Goal: Entertainment & Leisure: Consume media (video, audio)

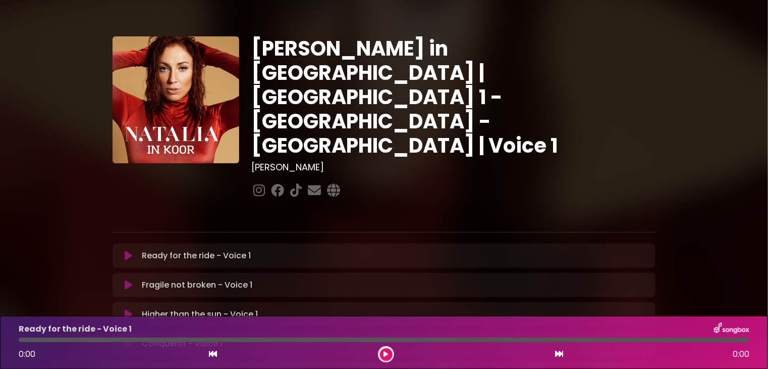
click at [128, 250] on icon at bounding box center [129, 255] width 8 height 10
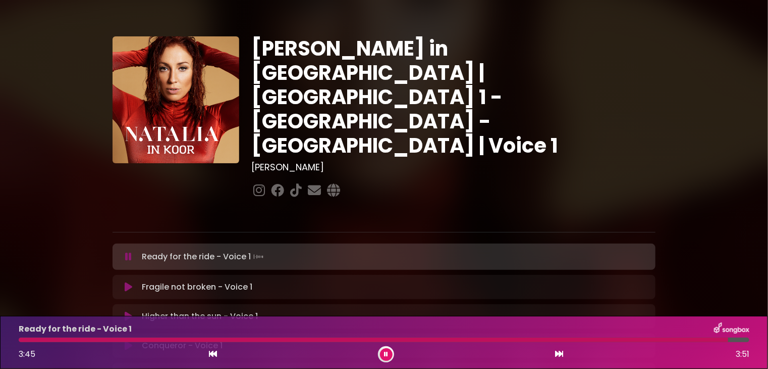
click at [387, 354] on icon at bounding box center [386, 354] width 4 height 6
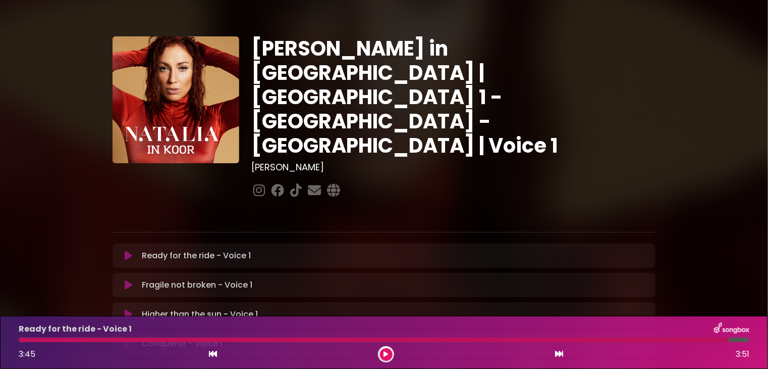
click at [126, 280] on icon at bounding box center [129, 285] width 8 height 10
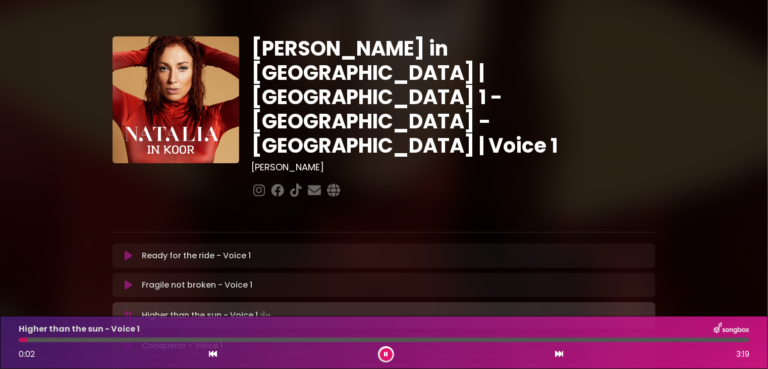
click at [388, 354] on icon at bounding box center [386, 354] width 4 height 6
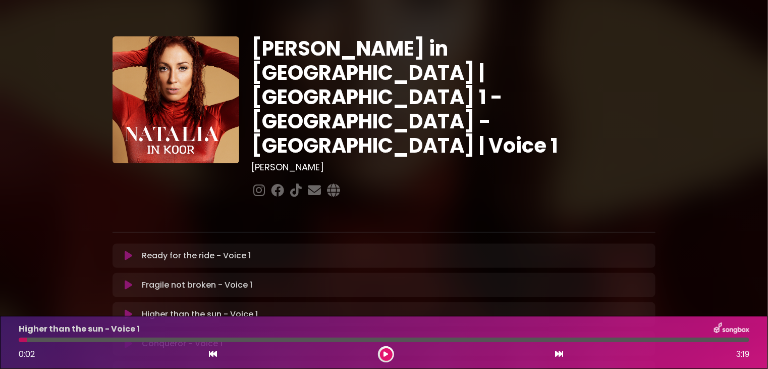
click at [129, 280] on icon at bounding box center [129, 285] width 8 height 10
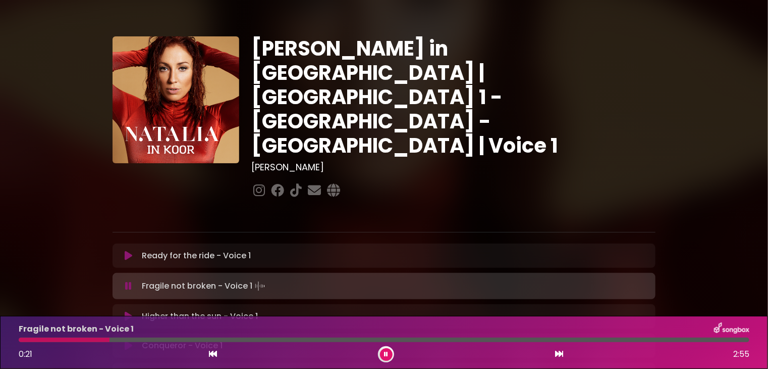
click at [23, 341] on div at bounding box center [64, 339] width 91 height 5
click at [20, 342] on div "Fragile not broken - Voice 1 0:19 2:55" at bounding box center [384, 342] width 743 height 40
click at [23, 338] on div at bounding box center [61, 339] width 85 height 5
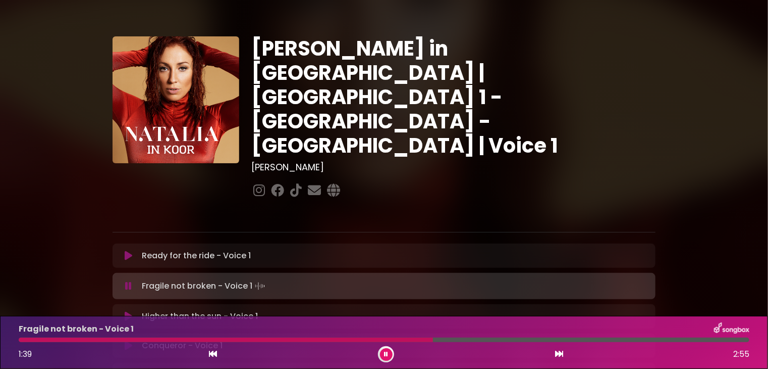
click at [327, 341] on div at bounding box center [226, 339] width 414 height 5
click at [385, 351] on icon at bounding box center [386, 354] width 4 height 6
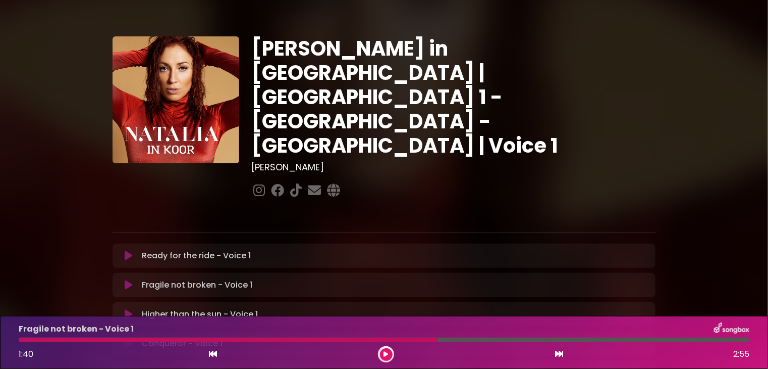
click at [50, 339] on div at bounding box center [229, 339] width 420 height 5
click at [33, 340] on div at bounding box center [229, 339] width 420 height 5
drag, startPoint x: 434, startPoint y: 339, endPoint x: 25, endPoint y: 343, distance: 409.0
click at [30, 346] on div "Fragile not broken - Voice 1 1:40 2:55" at bounding box center [384, 342] width 743 height 40
click at [21, 341] on div at bounding box center [229, 339] width 420 height 5
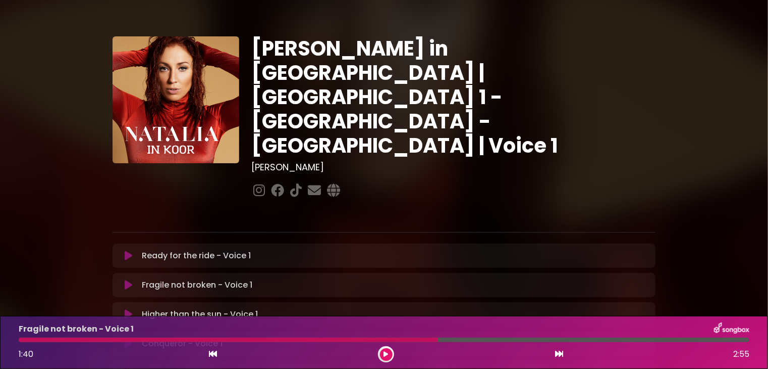
click at [20, 338] on div at bounding box center [229, 339] width 420 height 5
click at [23, 338] on div at bounding box center [229, 339] width 420 height 5
click at [22, 339] on div at bounding box center [229, 339] width 420 height 5
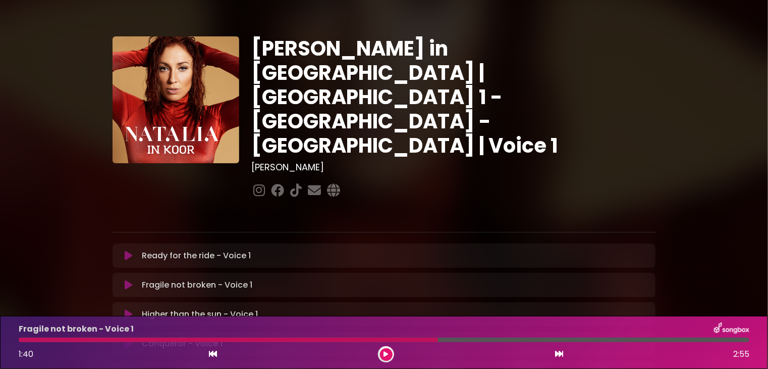
click at [22, 339] on div at bounding box center [229, 339] width 420 height 5
click at [19, 340] on div at bounding box center [229, 339] width 420 height 5
click at [131, 280] on icon at bounding box center [129, 285] width 8 height 10
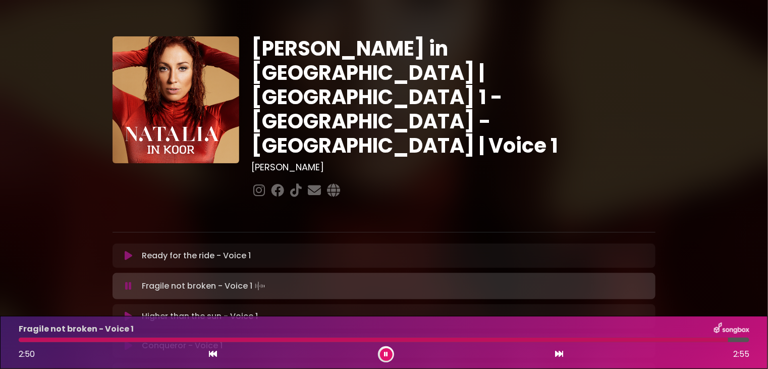
click at [386, 352] on icon at bounding box center [386, 354] width 4 height 6
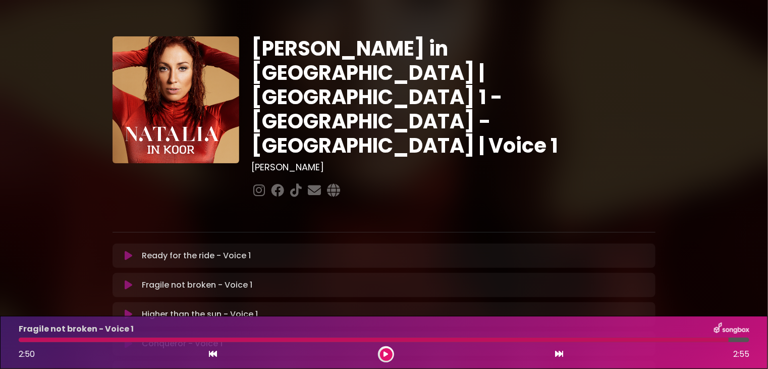
click at [129, 309] on icon at bounding box center [129, 314] width 8 height 10
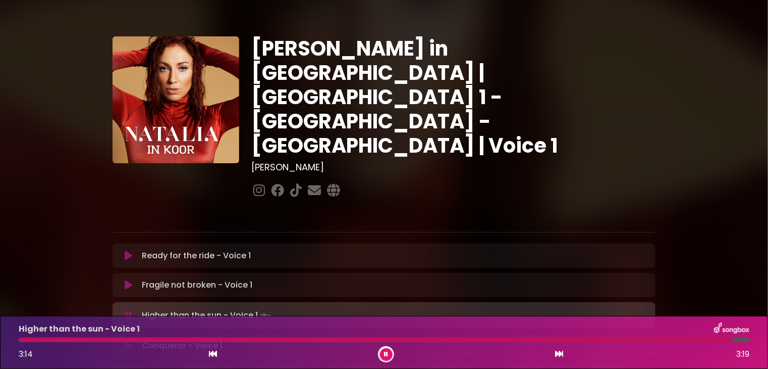
click at [184, 308] on p "Higher than the sun - Voice 1 Loading Track..." at bounding box center [207, 315] width 130 height 14
click at [127, 310] on icon at bounding box center [128, 315] width 7 height 10
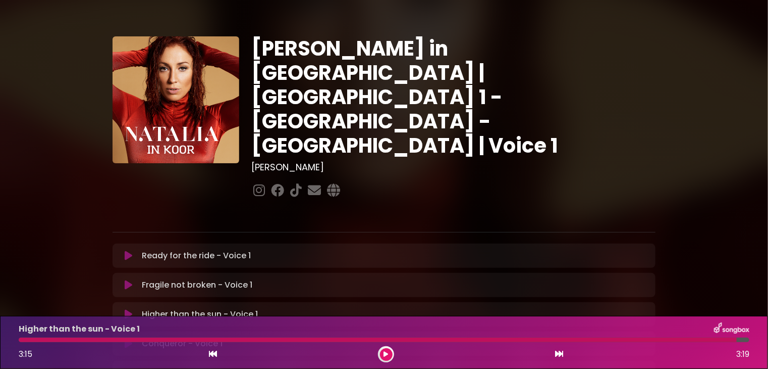
click at [26, 341] on div at bounding box center [378, 339] width 718 height 5
click at [20, 340] on div at bounding box center [378, 339] width 718 height 5
click at [23, 340] on div at bounding box center [378, 339] width 718 height 5
click at [21, 340] on div at bounding box center [378, 339] width 718 height 5
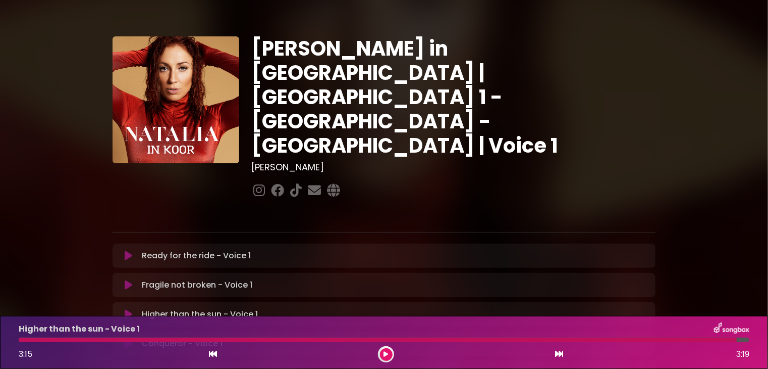
click at [22, 340] on div at bounding box center [378, 339] width 718 height 5
click at [17, 341] on div at bounding box center [384, 339] width 743 height 5
click at [385, 351] on icon at bounding box center [386, 354] width 5 height 6
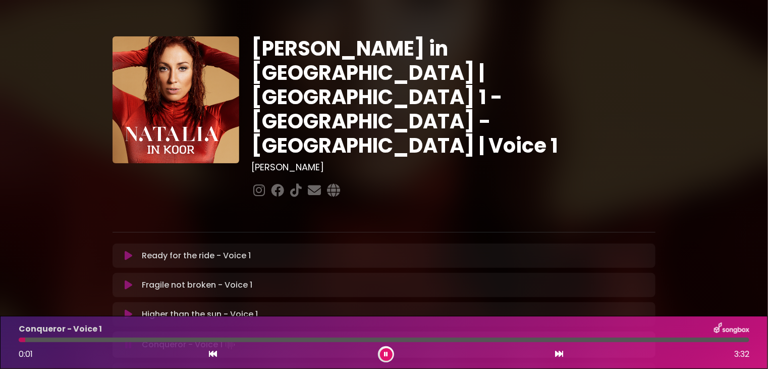
click at [384, 351] on button at bounding box center [386, 354] width 13 height 13
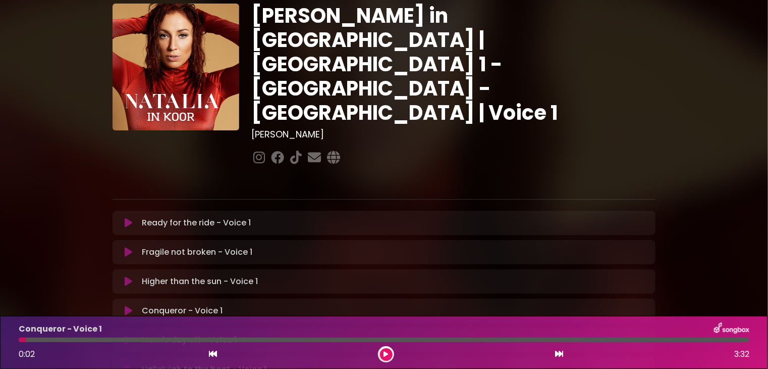
scroll to position [50, 0]
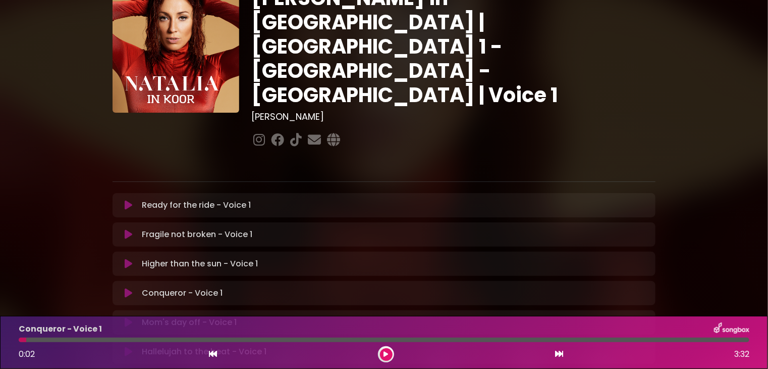
click at [129, 288] on icon at bounding box center [128, 293] width 8 height 11
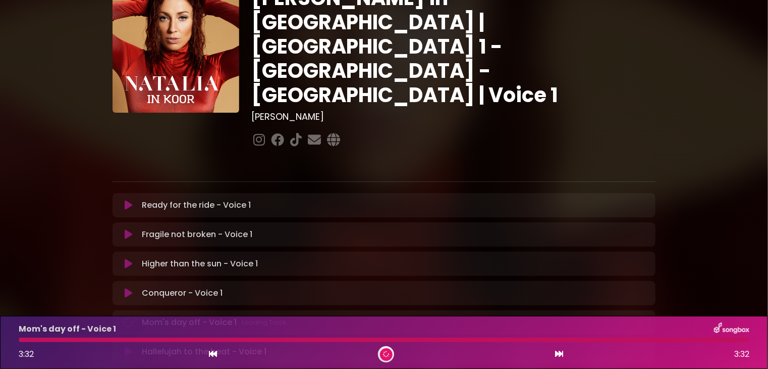
click at [147, 316] on p "Mom's day off - Voice 1 Loading Track..." at bounding box center [216, 322] width 149 height 12
click at [153, 316] on p "Mom's day off - Voice 1 Loading Track..." at bounding box center [216, 322] width 149 height 12
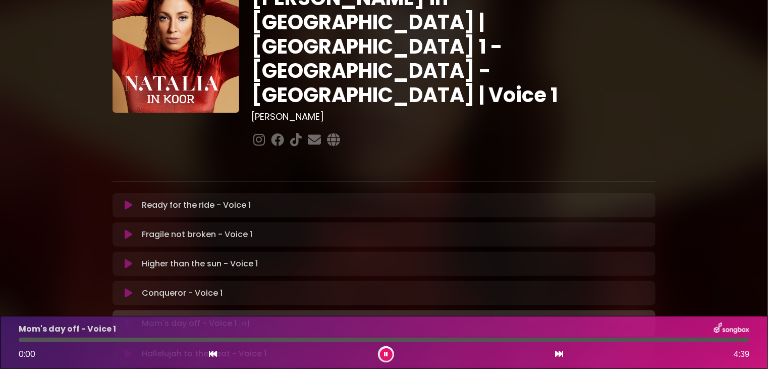
click at [226, 316] on p "Mom's day off - Voice 1 Loading Track..." at bounding box center [196, 323] width 109 height 14
click at [384, 353] on button at bounding box center [386, 354] width 13 height 13
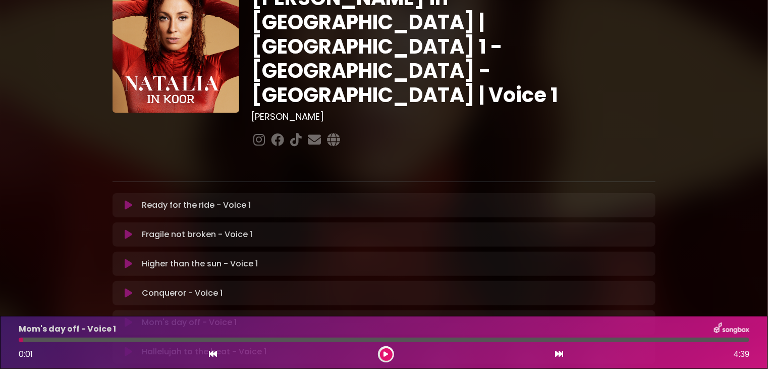
click at [386, 356] on icon at bounding box center [387, 354] width 8 height 8
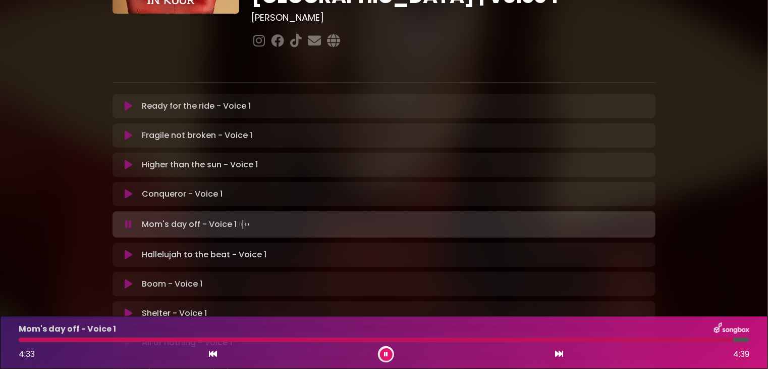
scroll to position [151, 0]
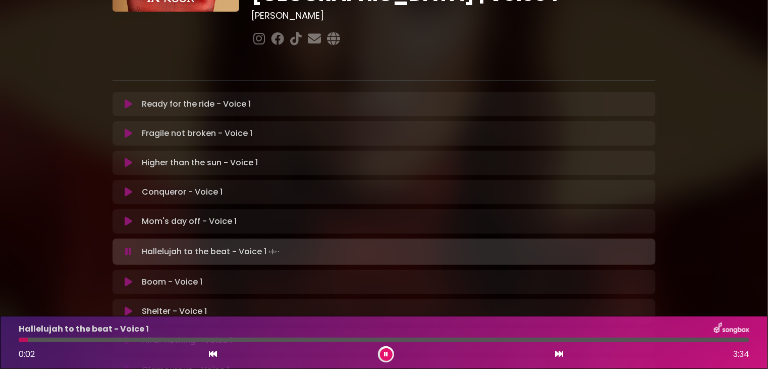
click at [384, 350] on button at bounding box center [386, 354] width 13 height 13
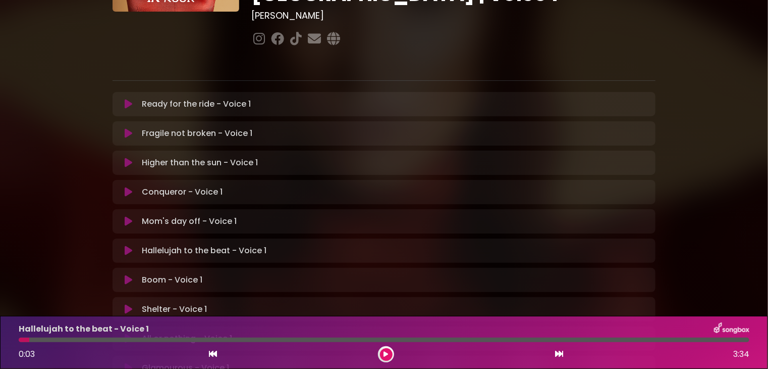
scroll to position [0, 0]
